Goal: Information Seeking & Learning: Learn about a topic

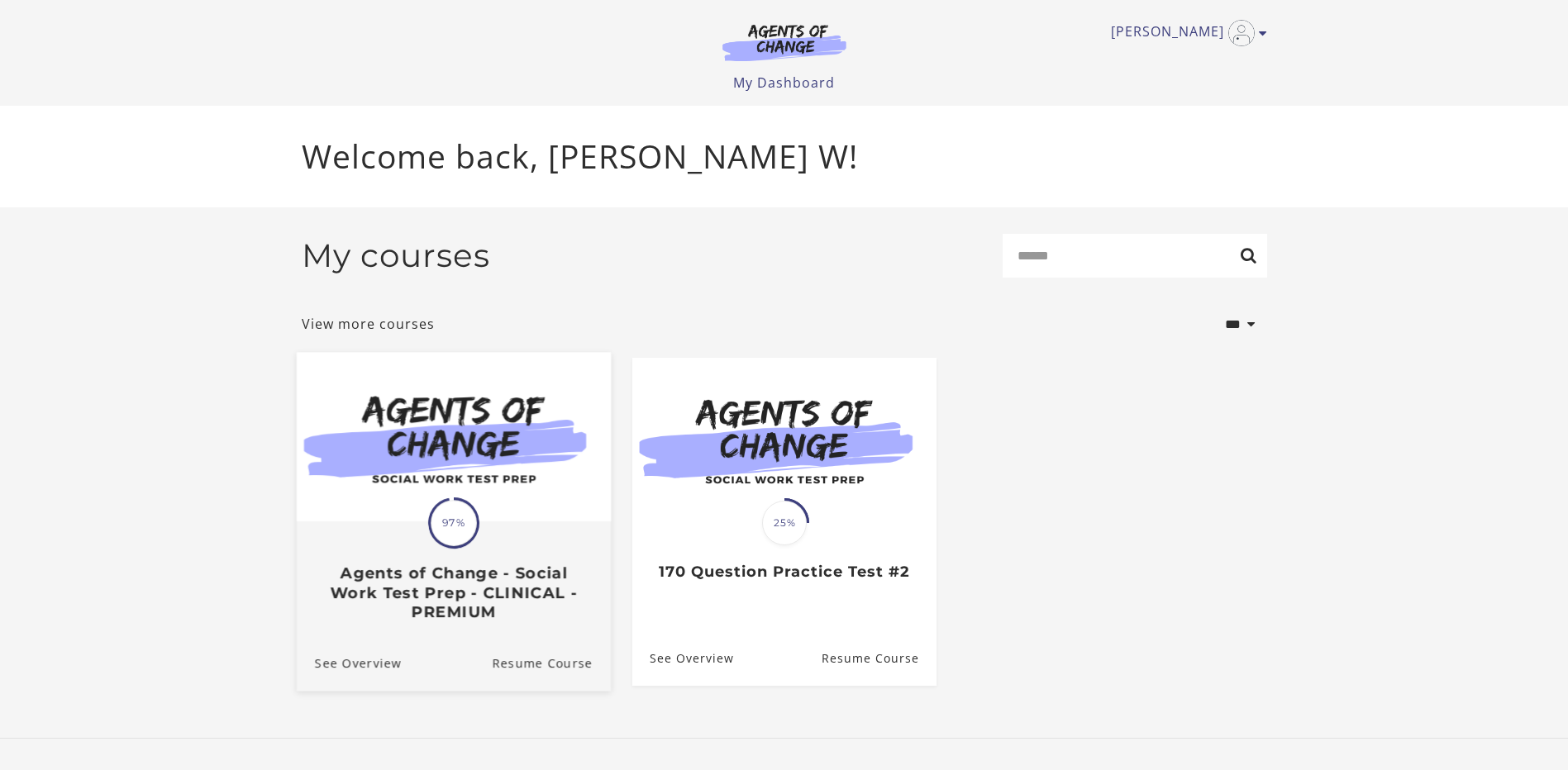
click at [451, 633] on link "Translation missing: en.liquid.partials.dashboard_course_card.progress_descript…" at bounding box center [453, 494] width 314 height 282
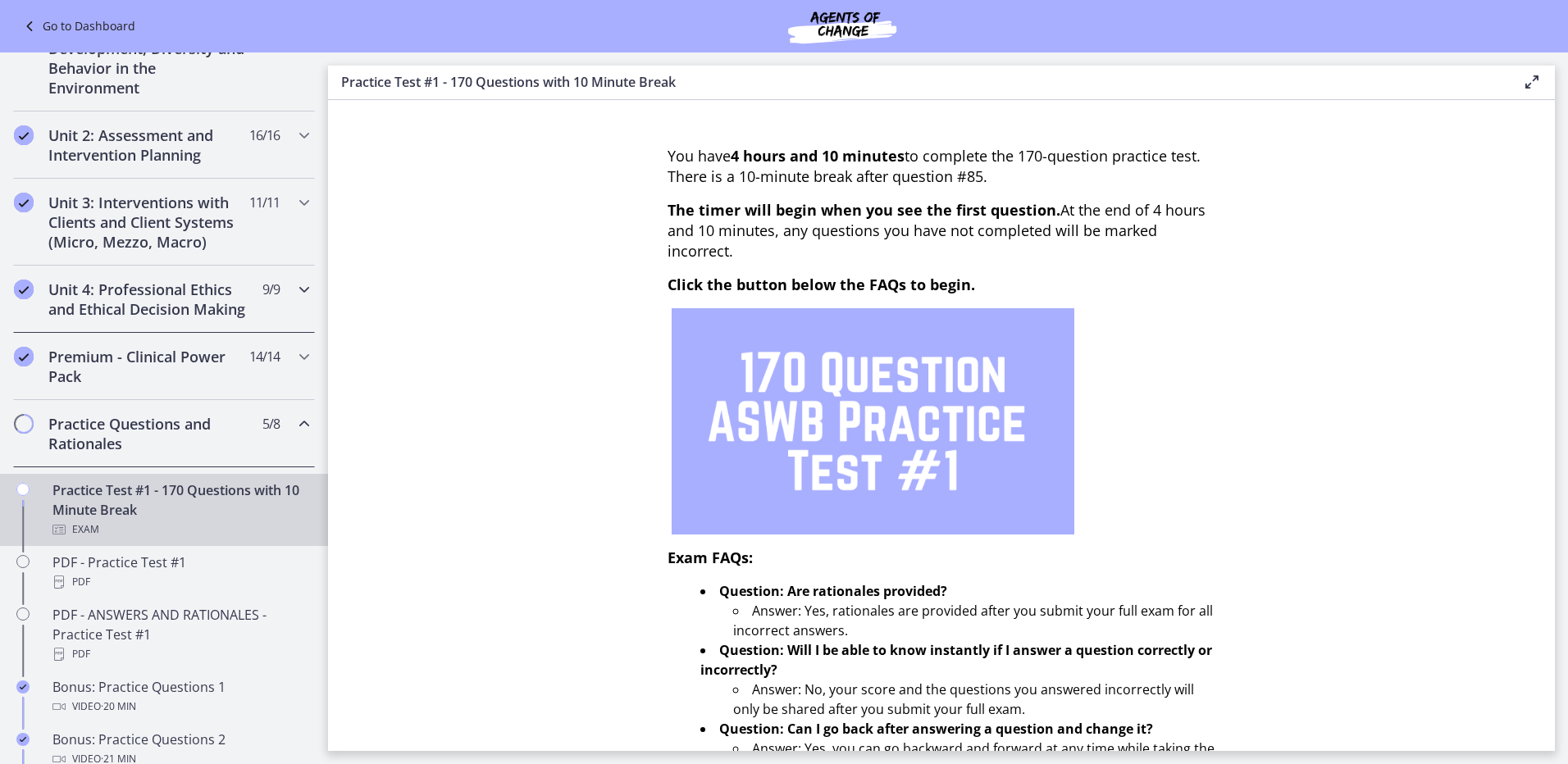
scroll to position [410, 0]
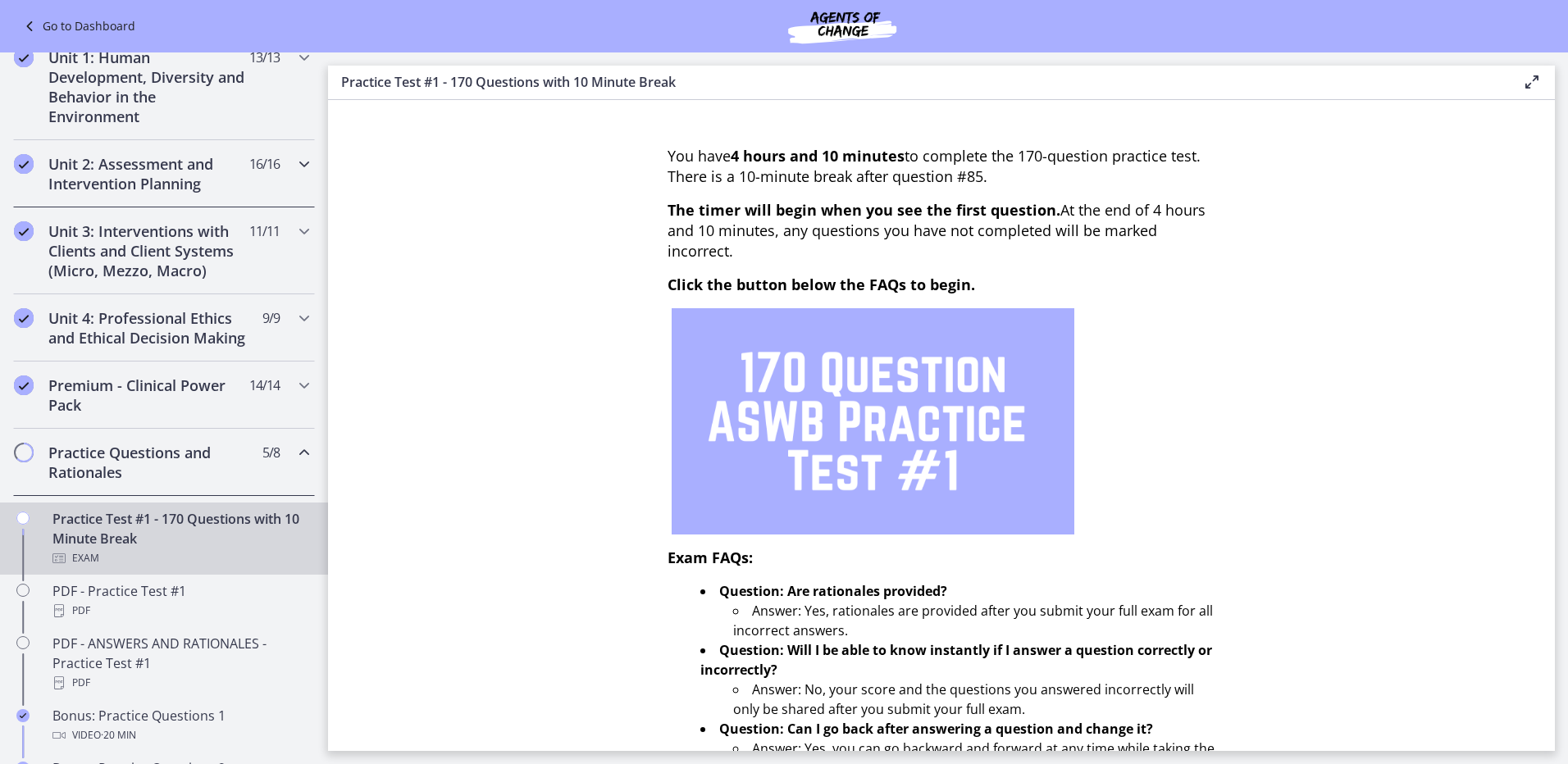
click at [249, 166] on span "16 / 16 Completed" at bounding box center [264, 164] width 30 height 19
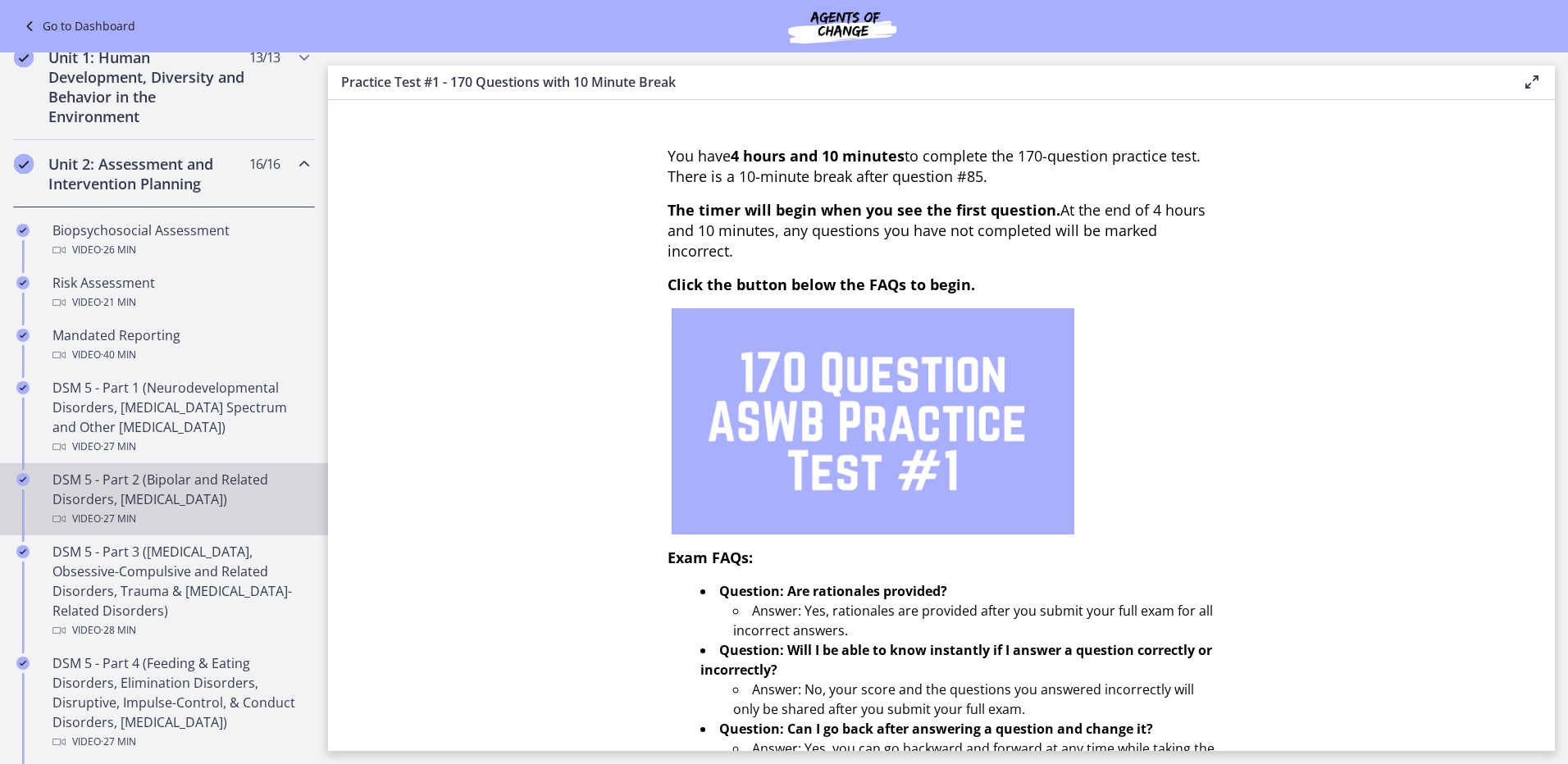
click at [168, 521] on div "Video · 27 min" at bounding box center [180, 518] width 256 height 19
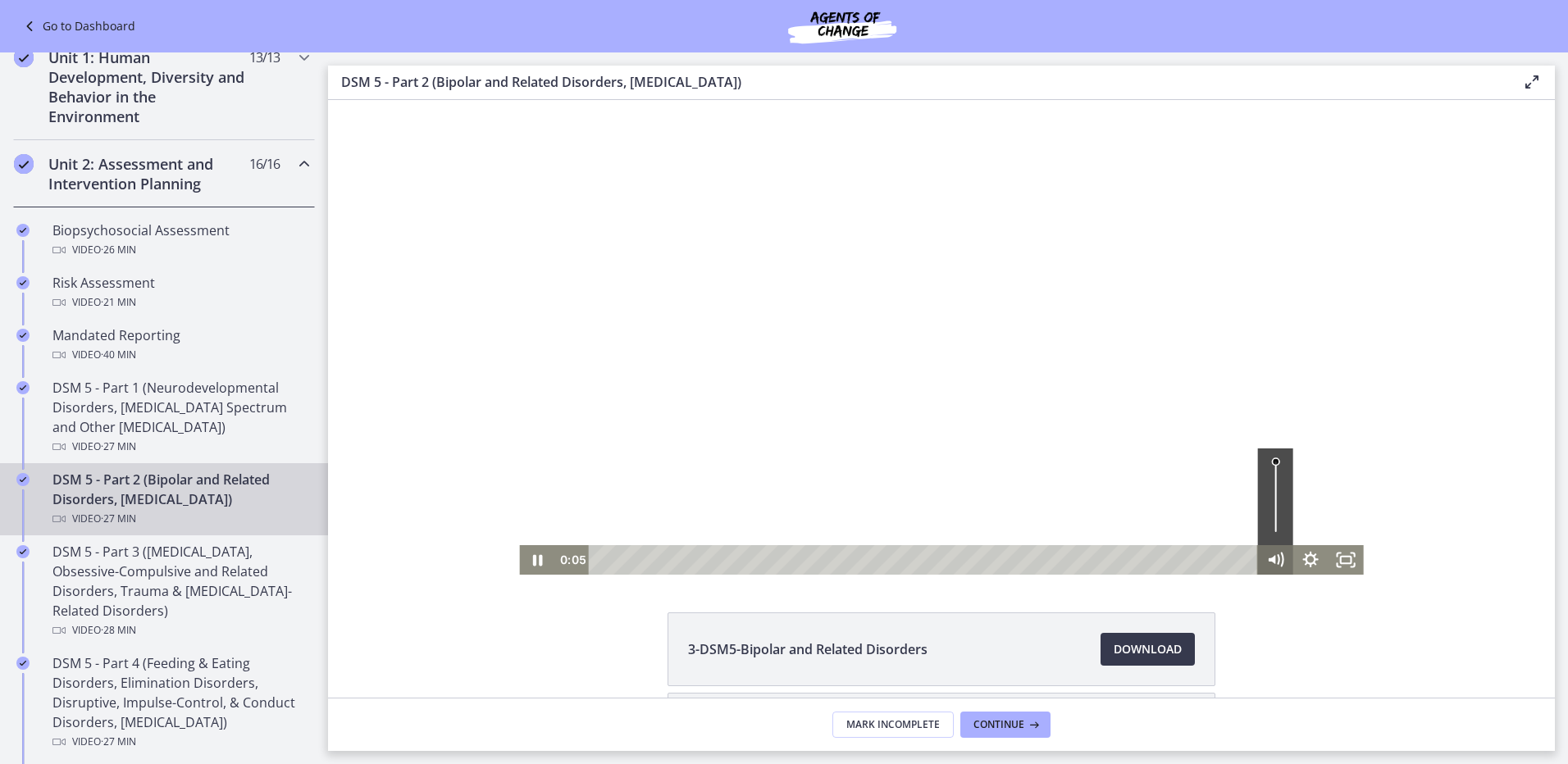
click at [1271, 563] on icon "Mute" at bounding box center [1275, 559] width 35 height 29
click at [1274, 556] on icon "Unmute" at bounding box center [1275, 559] width 35 height 29
click at [1295, 550] on icon "Show settings menu" at bounding box center [1311, 559] width 42 height 35
click at [1311, 506] on span "1.75x" at bounding box center [1332, 500] width 44 height 29
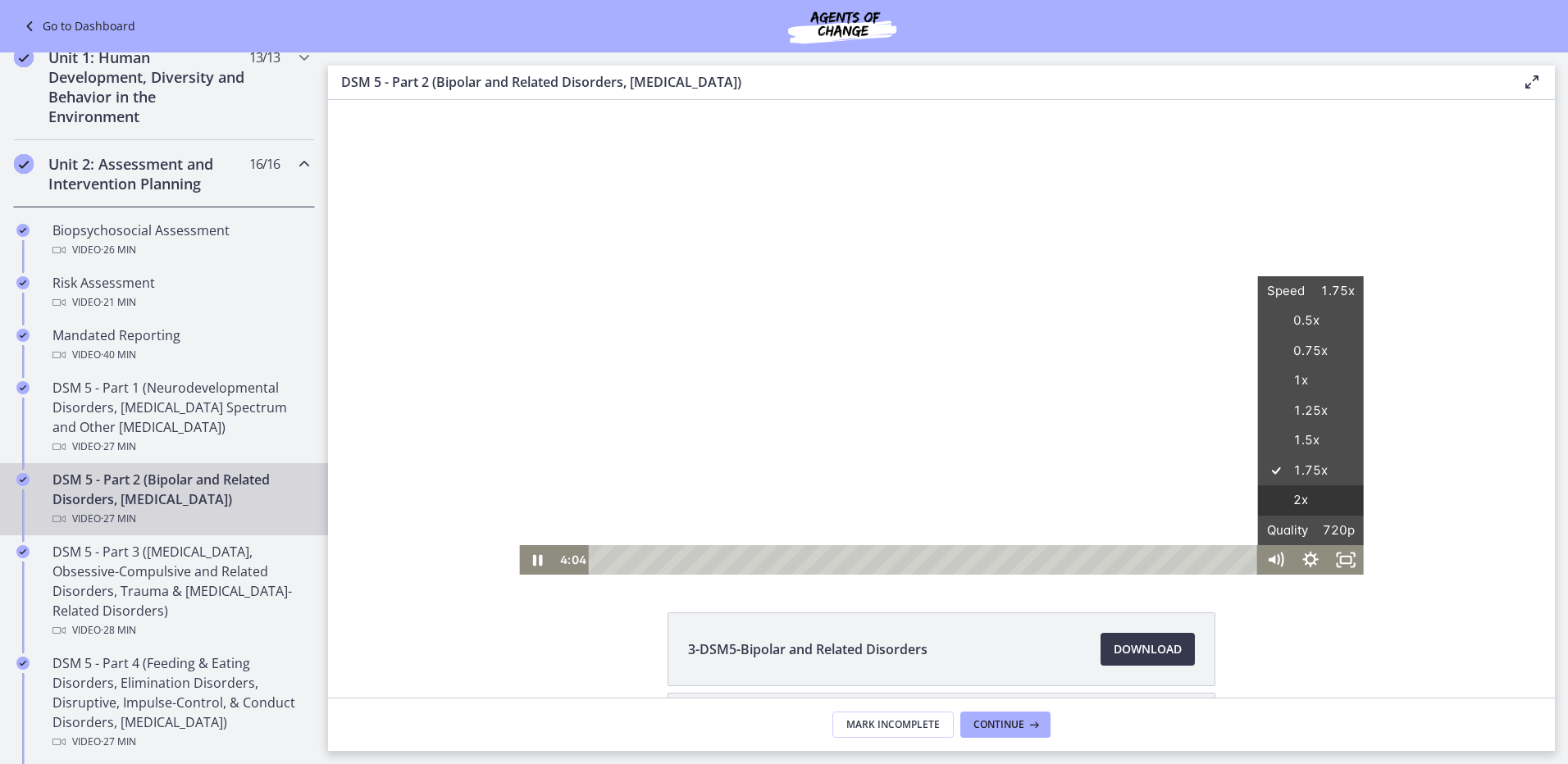
click at [1309, 506] on label "2x" at bounding box center [1311, 501] width 106 height 30
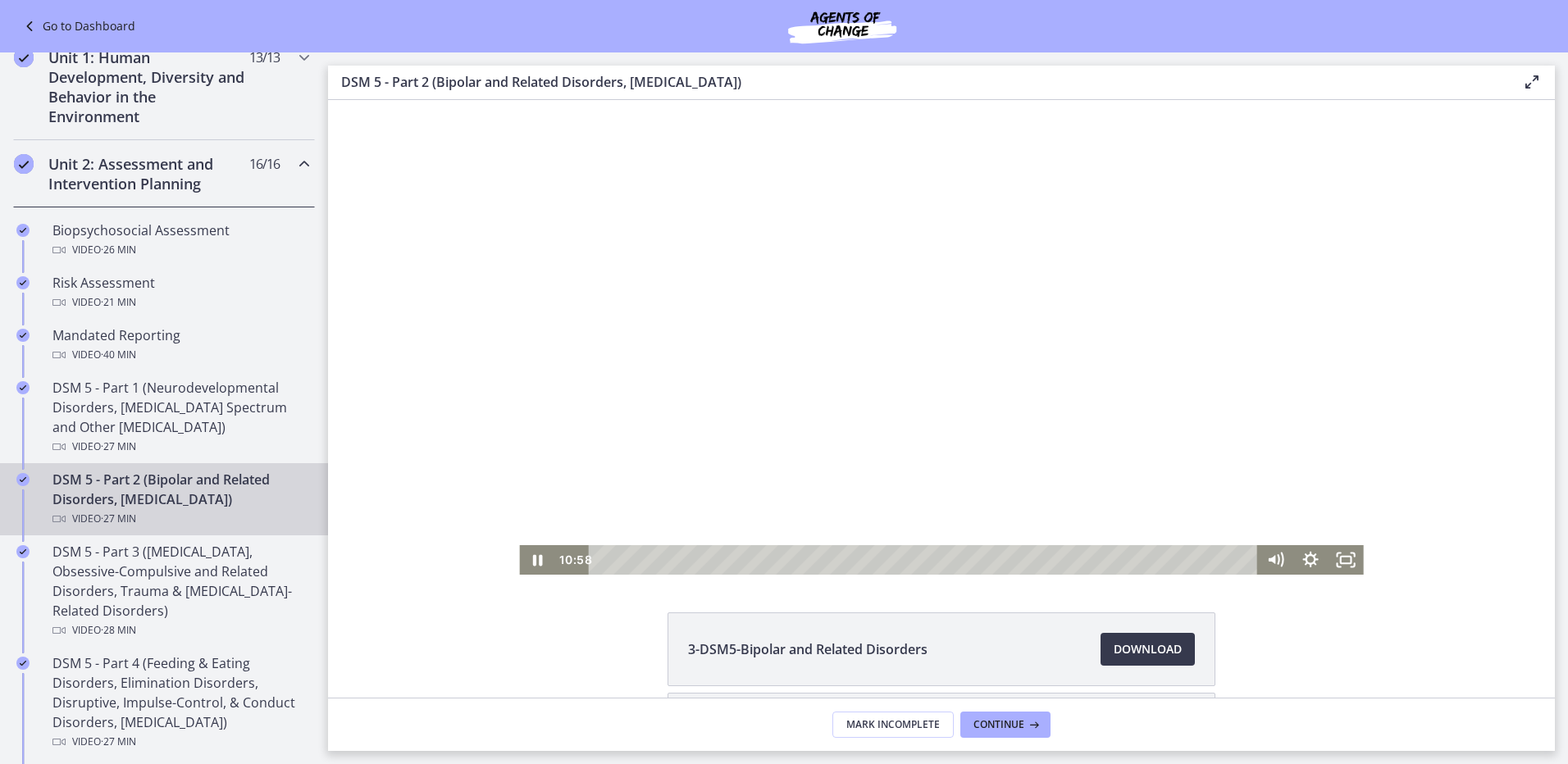
click at [1133, 294] on div at bounding box center [941, 337] width 844 height 475
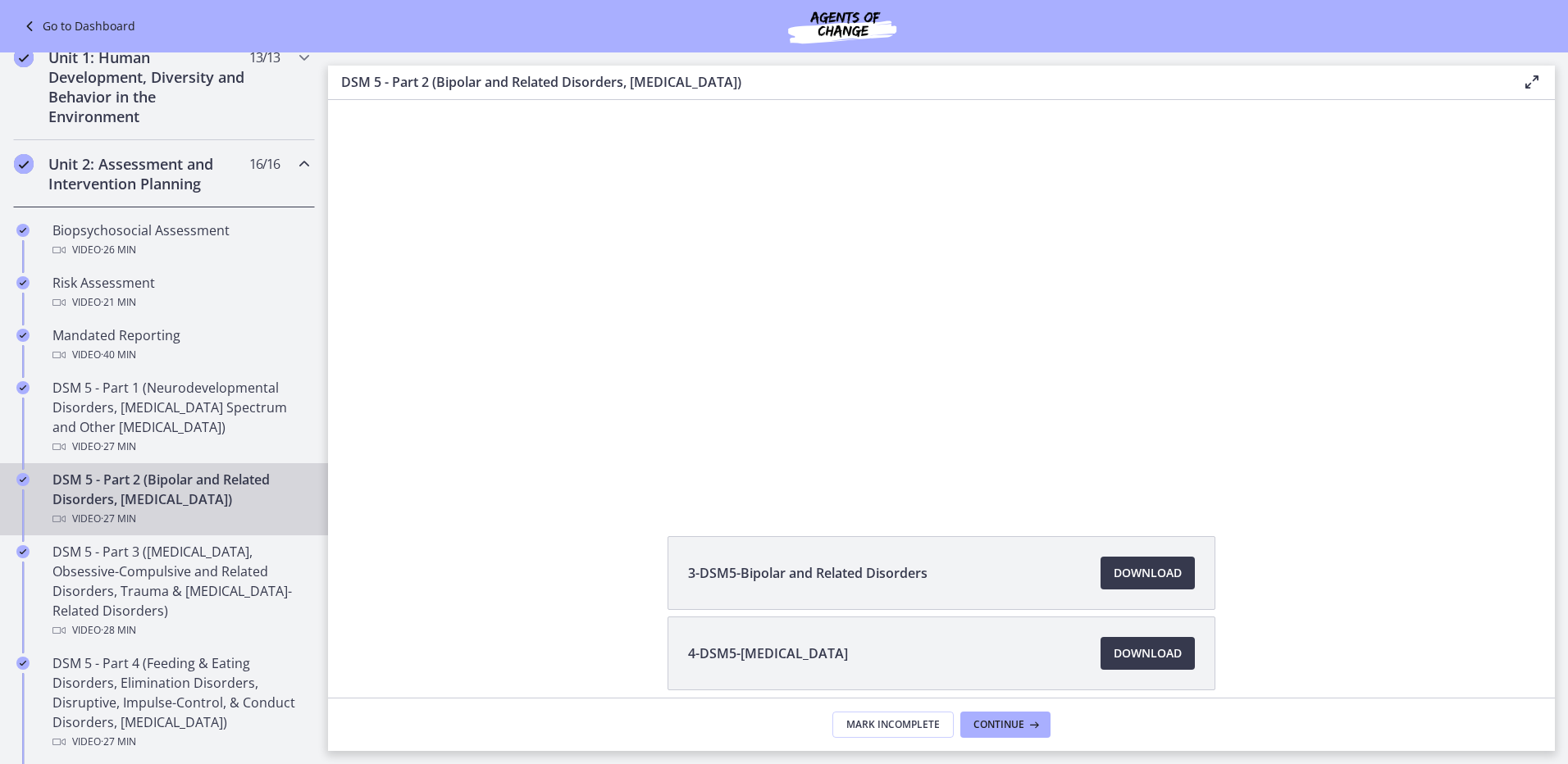
scroll to position [148, 0]
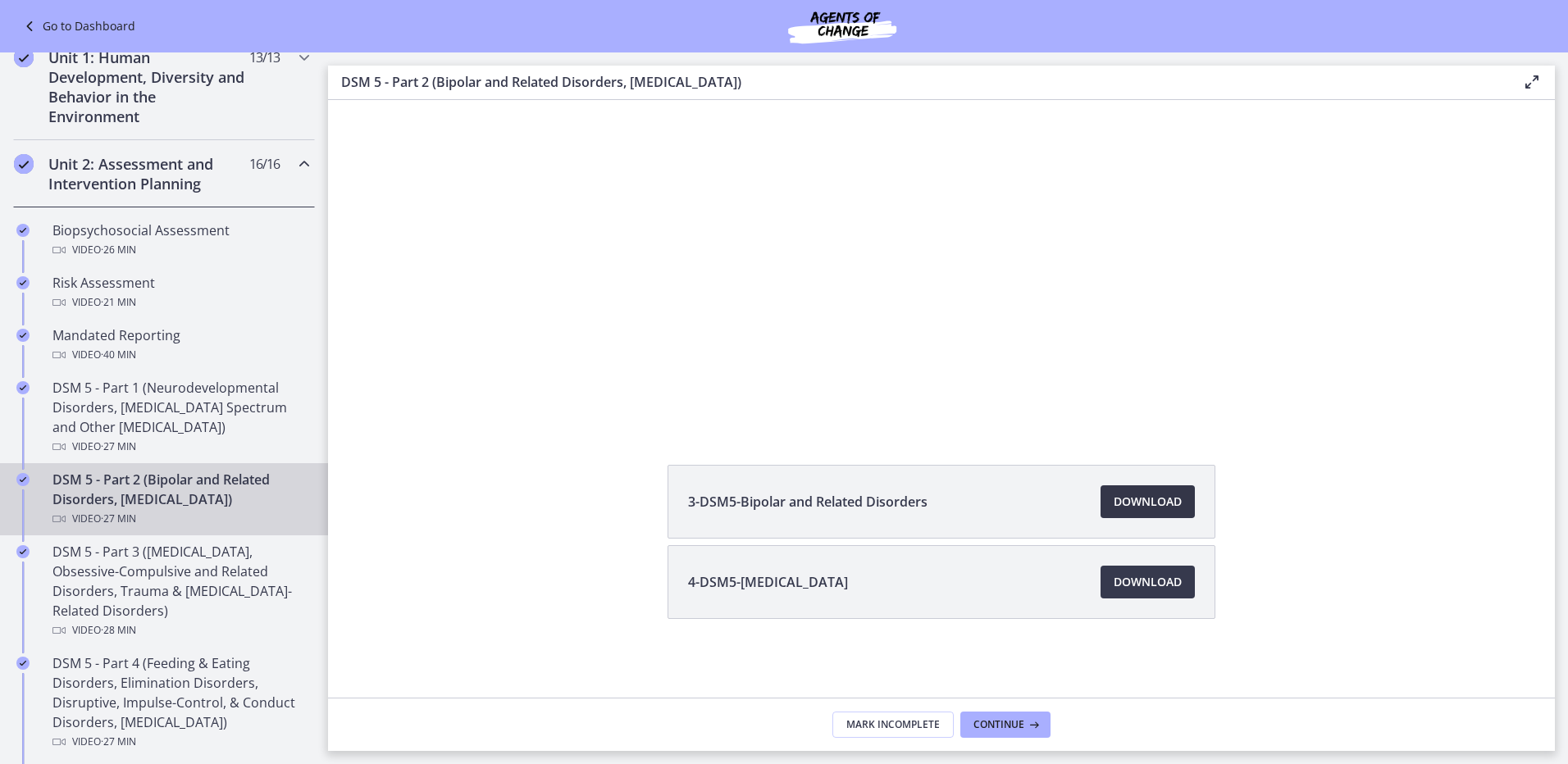
click at [1123, 505] on span "Download Opens in a new window" at bounding box center [1147, 502] width 68 height 19
click at [1114, 584] on span "Download Opens in a new window" at bounding box center [1147, 582] width 68 height 19
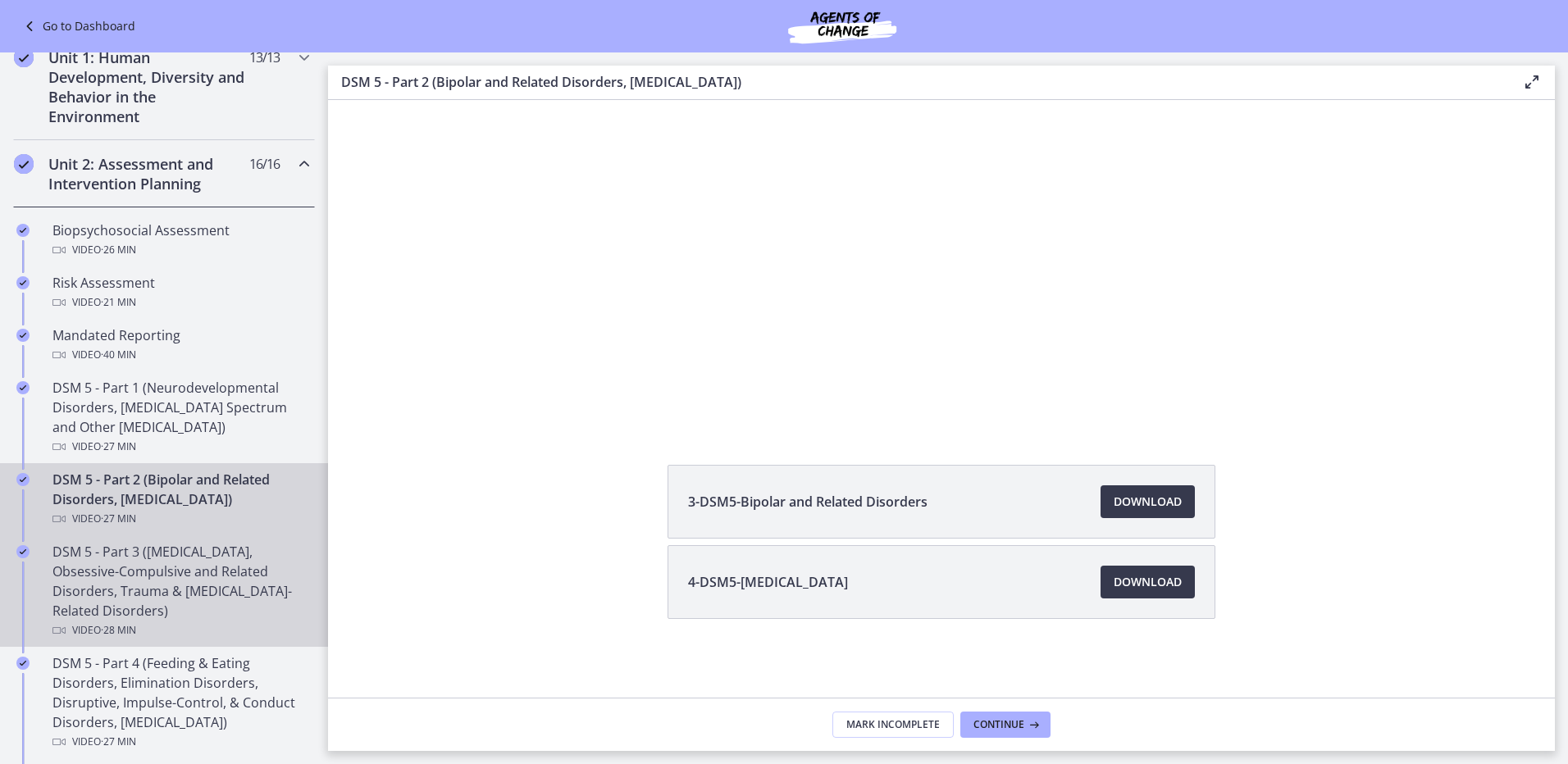
drag, startPoint x: 168, startPoint y: 595, endPoint x: 220, endPoint y: 543, distance: 73.5
click at [169, 595] on div "DSM 5 - Part 3 ([MEDICAL_DATA], Obsessive-Compulsive and Related Disorders, Tra…" at bounding box center [180, 590] width 256 height 98
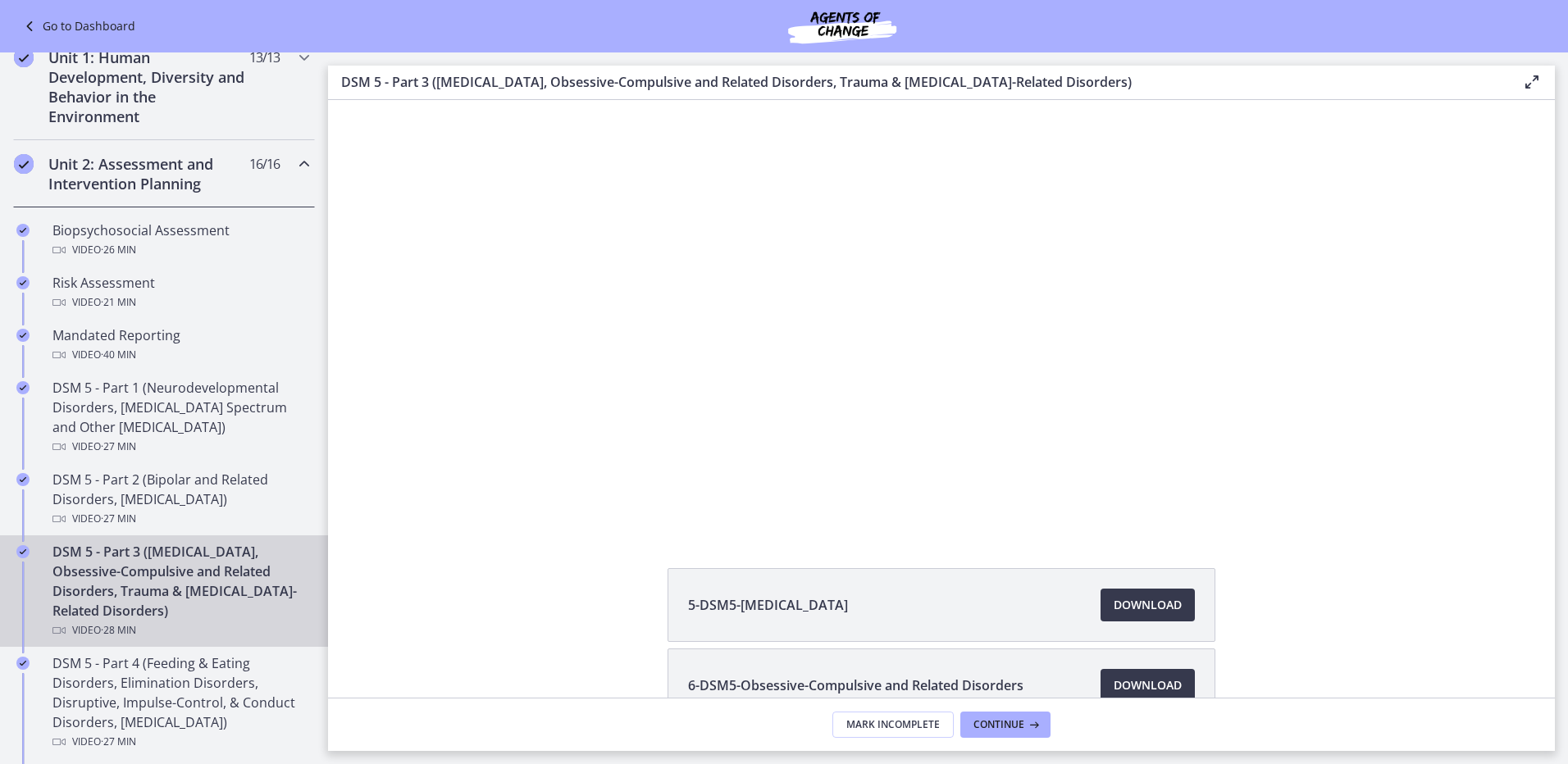
scroll to position [82, 0]
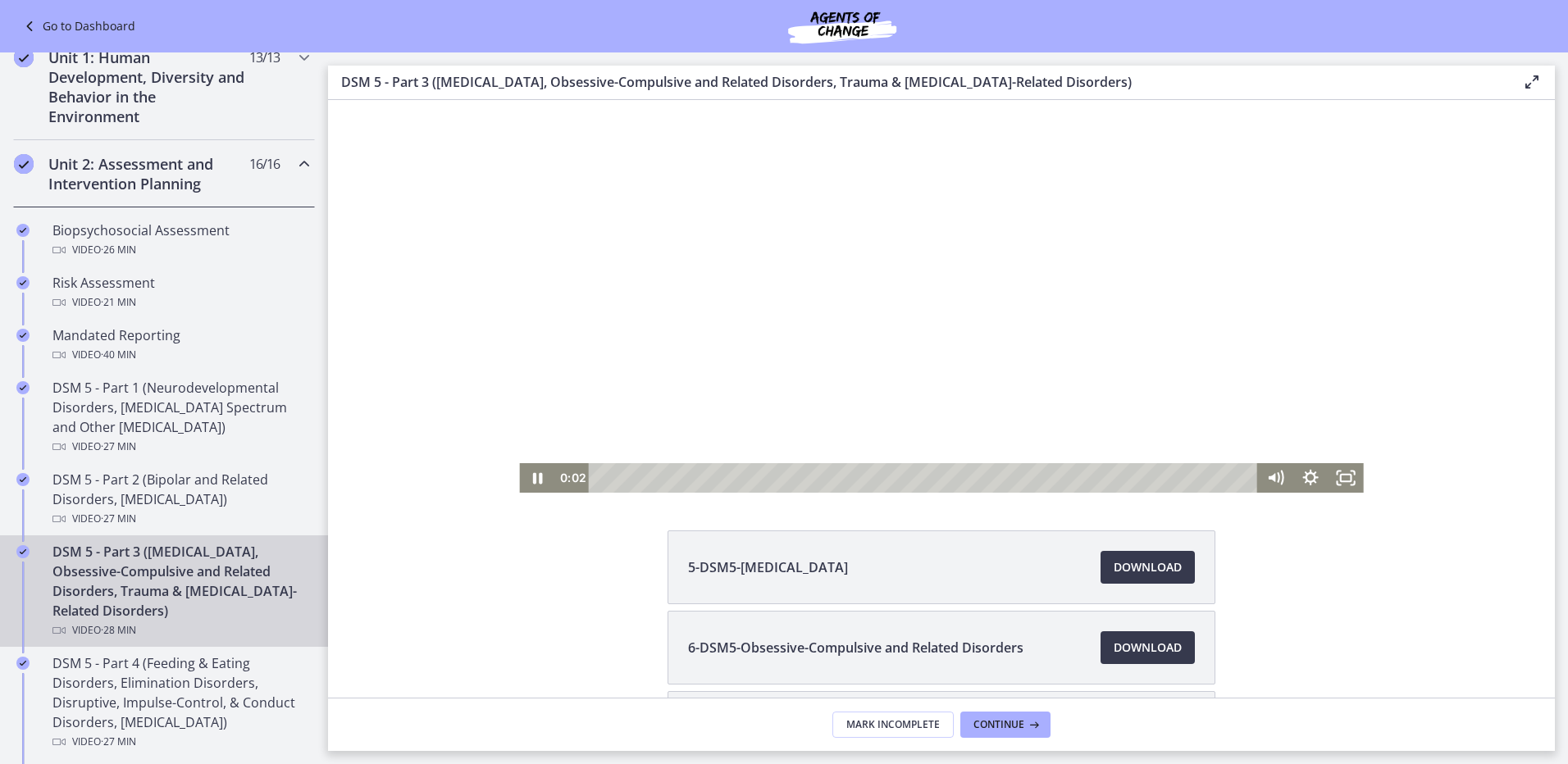
click at [1025, 318] on div at bounding box center [941, 256] width 844 height 475
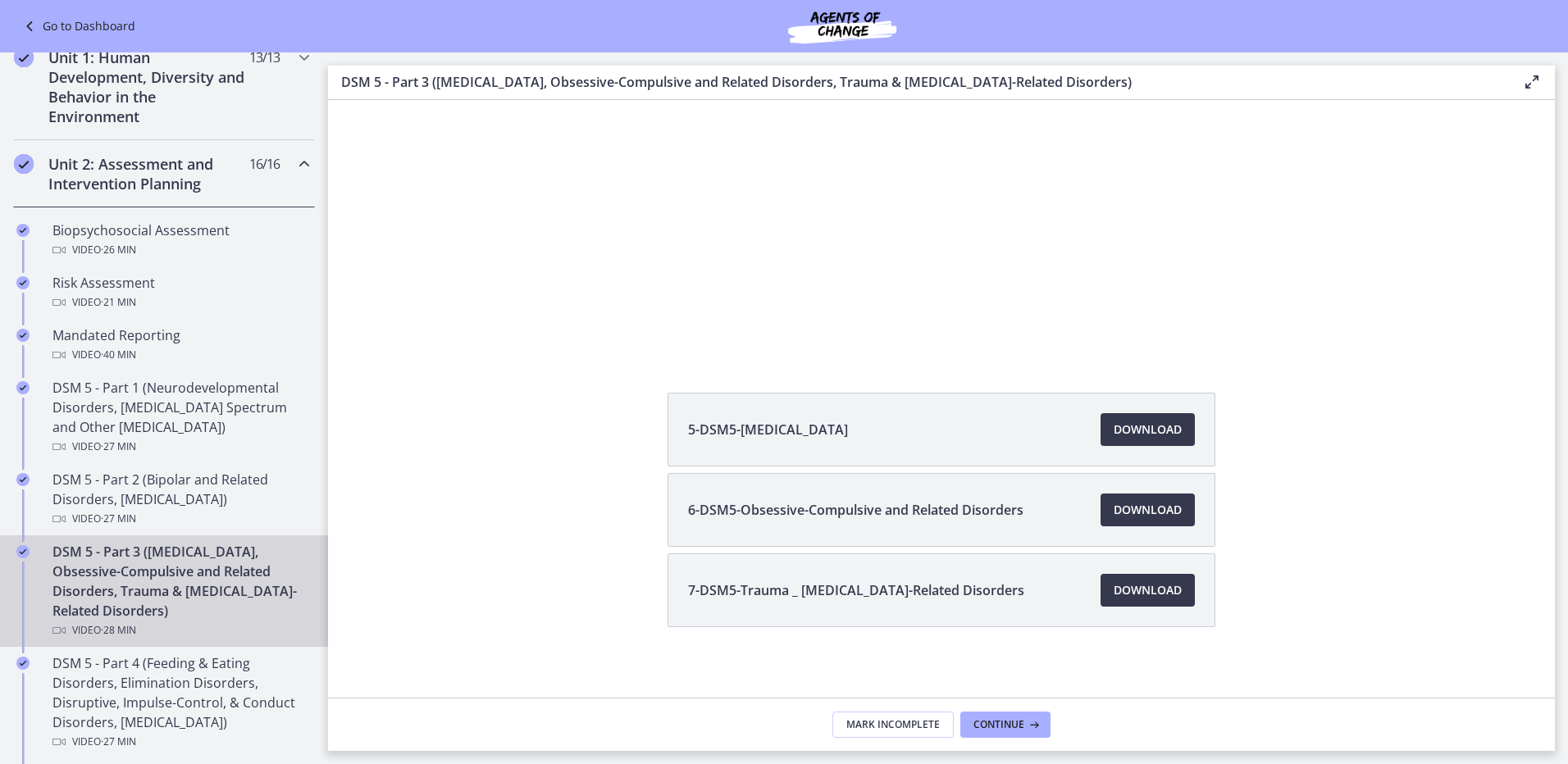
scroll to position [228, 0]
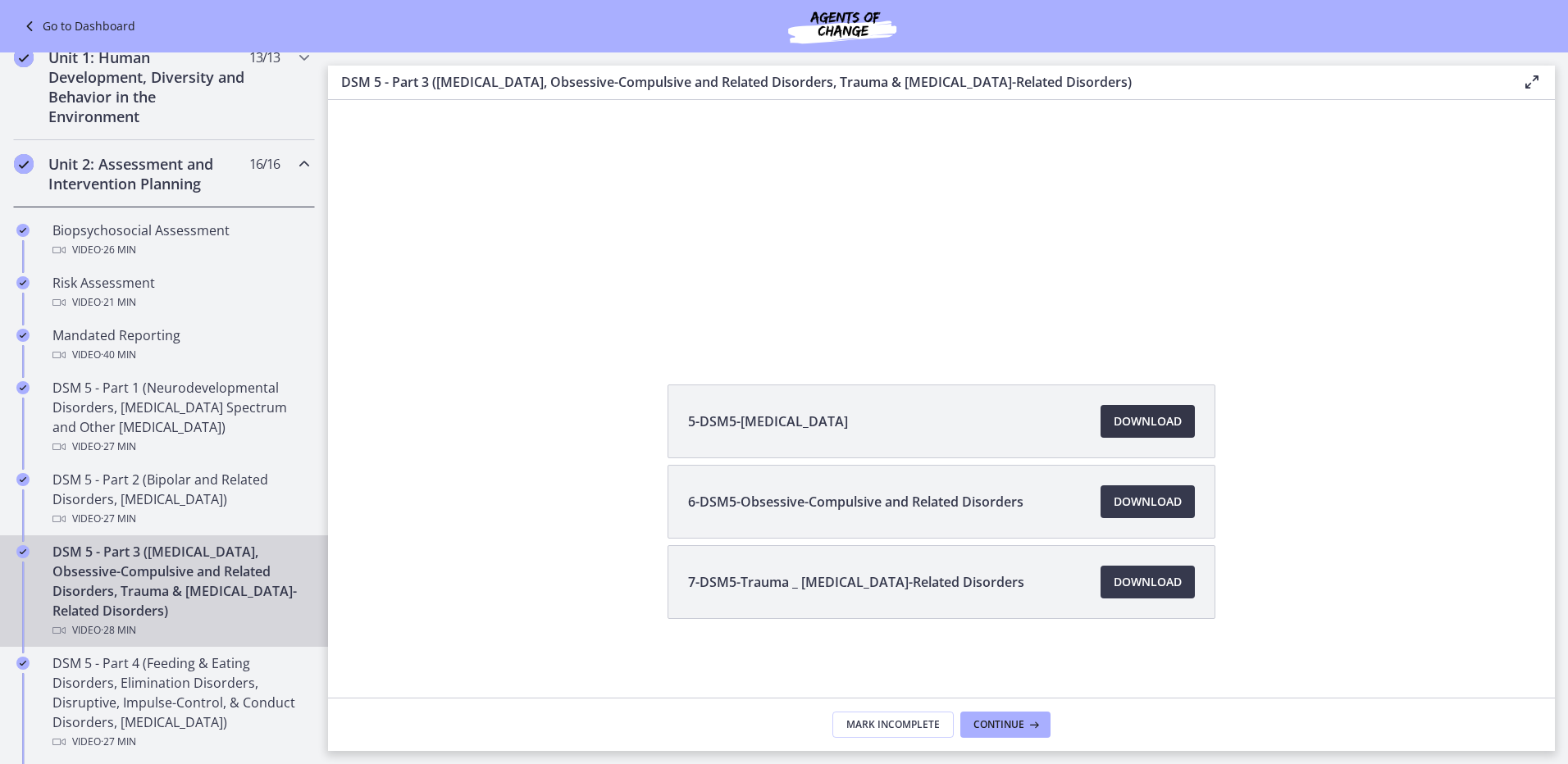
click at [1100, 425] on link "Download Opens in a new window" at bounding box center [1147, 421] width 94 height 33
click at [1192, 500] on li "6-DSM5-Obsessive-Compulsive and Related Disorders Download Opens in a new window" at bounding box center [941, 502] width 548 height 74
click at [1172, 502] on span "Download Opens in a new window" at bounding box center [1147, 502] width 68 height 19
